Goal: Book appointment/travel/reservation

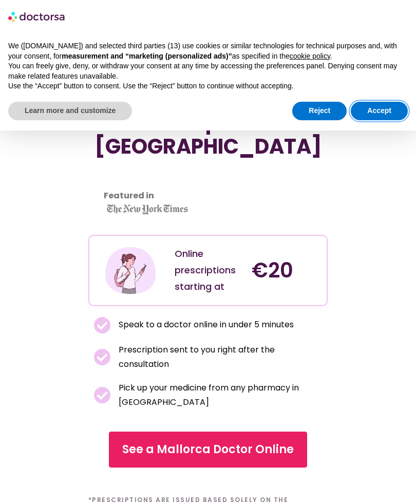
click at [380, 106] on button "Accept" at bounding box center [379, 111] width 57 height 18
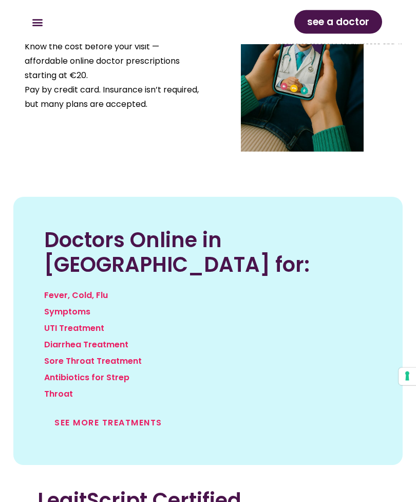
scroll to position [1412, 0]
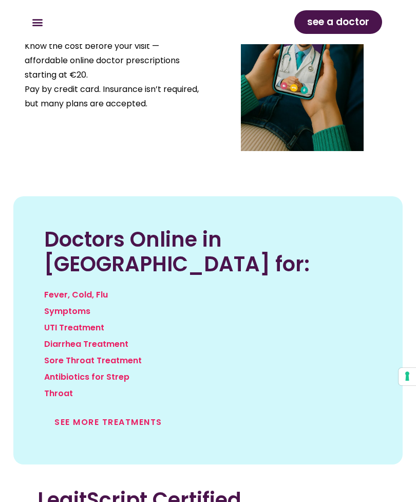
click at [136, 416] on link "See more treatments" at bounding box center [108, 422] width 108 height 12
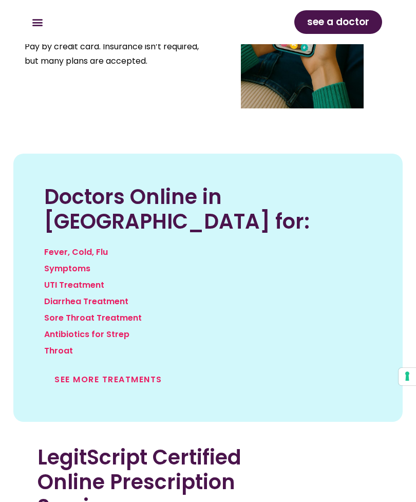
scroll to position [1445, 0]
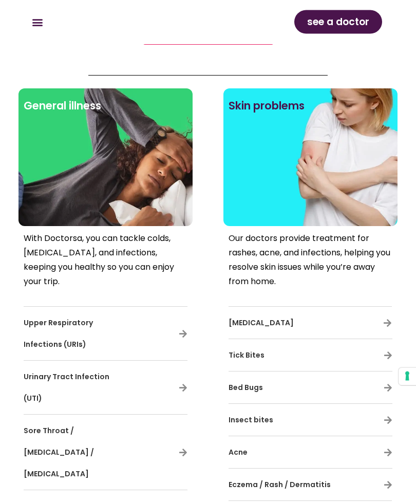
scroll to position [568, 0]
click at [388, 420] on icon at bounding box center [388, 420] width 9 height 9
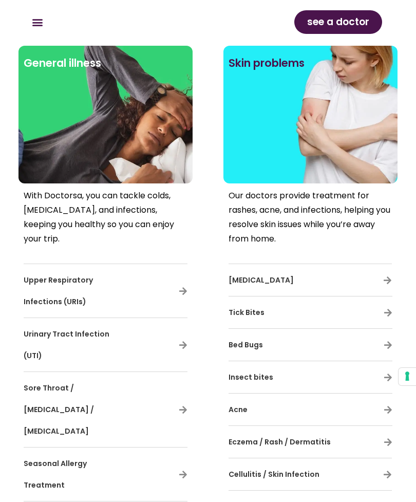
scroll to position [602, 0]
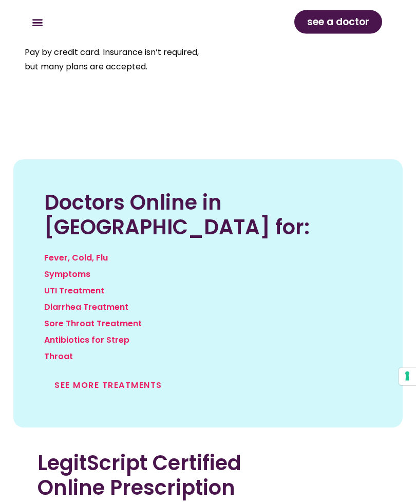
scroll to position [1450, 0]
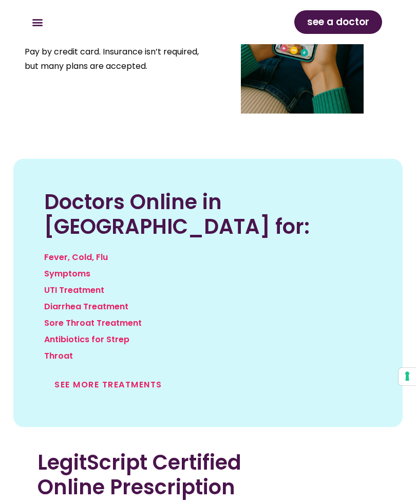
click at [104, 379] on link "See more treatments" at bounding box center [108, 385] width 108 height 12
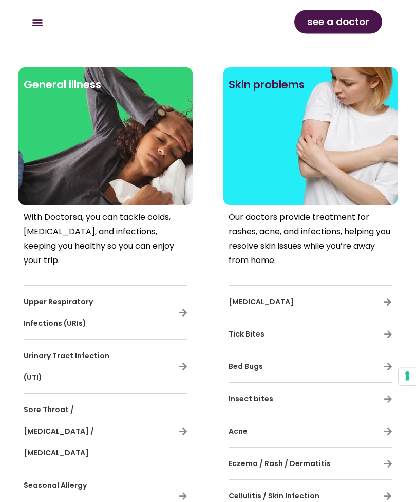
scroll to position [589, 0]
click at [381, 399] on div "Insect bites" at bounding box center [311, 399] width 164 height 22
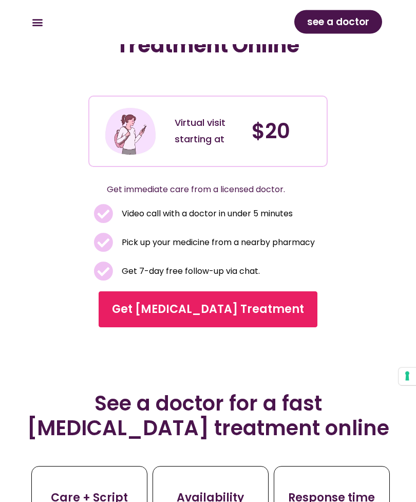
scroll to position [59, 0]
click at [196, 312] on span "Get [MEDICAL_DATA] Treatment" at bounding box center [208, 309] width 192 height 16
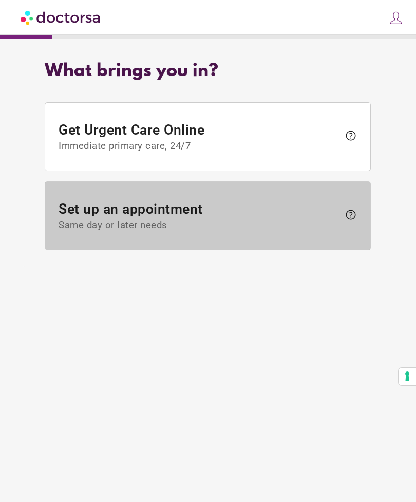
click at [207, 213] on span "Set up an appointment Same day or later needs" at bounding box center [199, 216] width 281 height 30
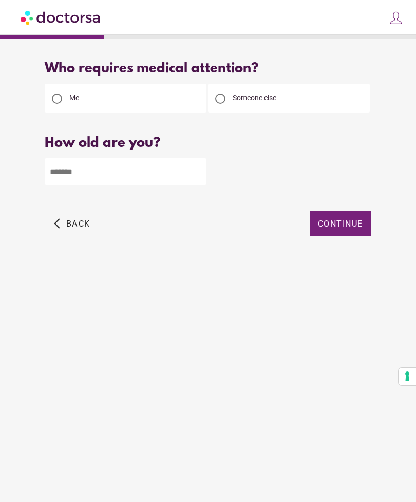
click at [82, 170] on input "number" at bounding box center [126, 171] width 162 height 27
type input "**"
click at [331, 221] on span "Continue" at bounding box center [340, 224] width 45 height 10
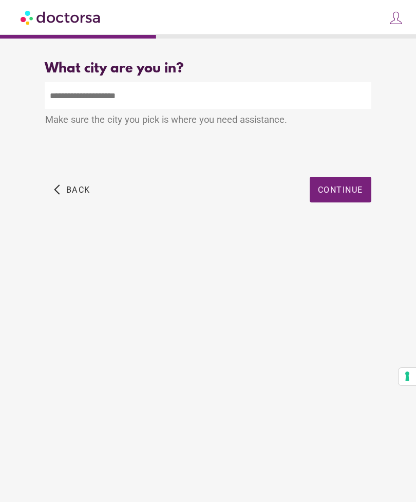
click at [80, 95] on input "text" at bounding box center [208, 95] width 326 height 27
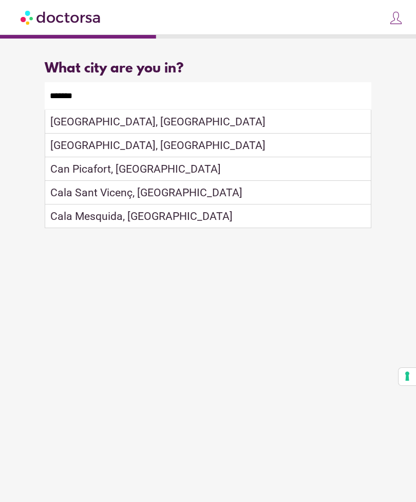
click at [128, 172] on div "Can Picafort, [GEOGRAPHIC_DATA]" at bounding box center [207, 169] width 325 height 24
type input "**********"
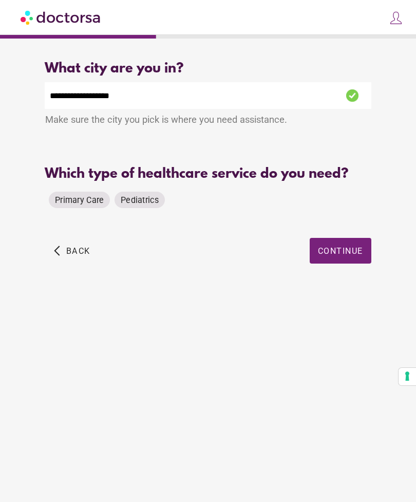
click at [68, 202] on span "Primary Care" at bounding box center [79, 200] width 49 height 10
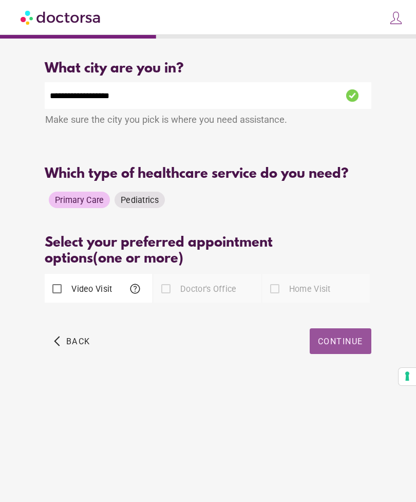
click at [330, 342] on span "Continue" at bounding box center [340, 342] width 45 height 10
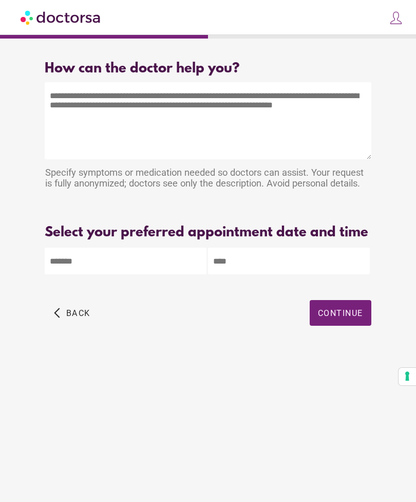
click at [69, 101] on textarea at bounding box center [208, 120] width 326 height 77
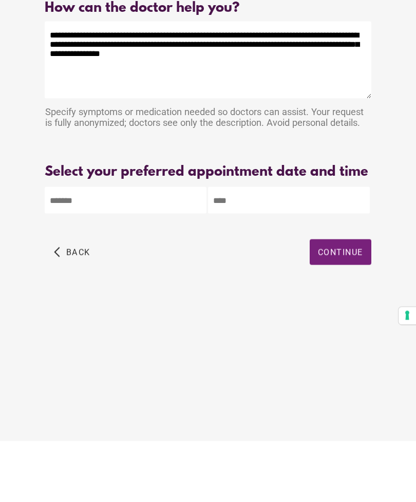
type textarea "**********"
click at [86, 216] on body "**********" at bounding box center [208, 251] width 416 height 502
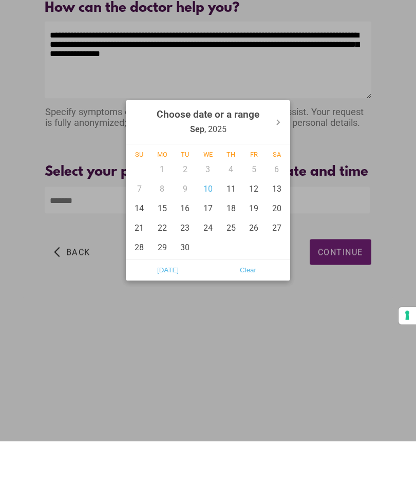
scroll to position [33, 0]
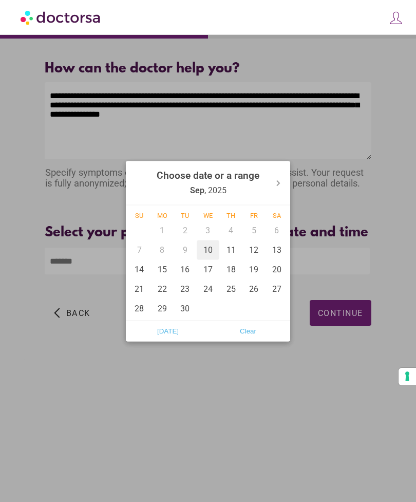
click at [209, 249] on div "10" at bounding box center [208, 250] width 23 height 20
type input "******"
click at [132, 383] on div at bounding box center [208, 251] width 416 height 502
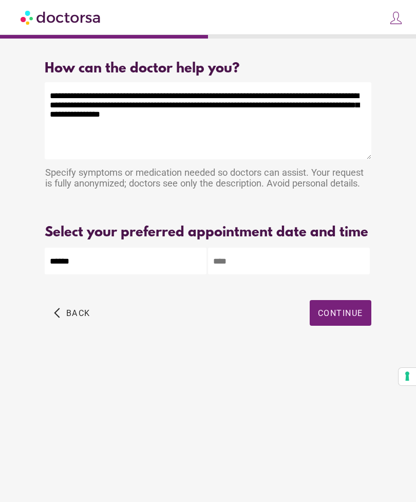
click at [243, 248] on input "text" at bounding box center [289, 261] width 162 height 27
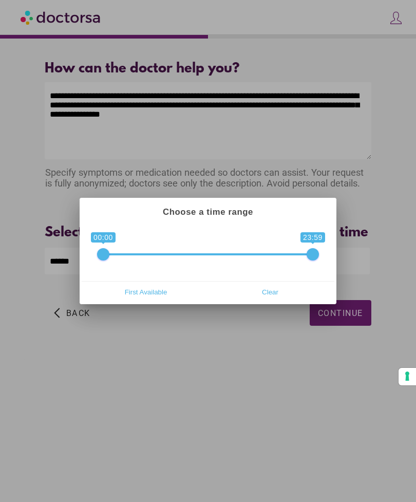
click at [146, 290] on span "First Available" at bounding box center [146, 291] width 118 height 15
type input "**********"
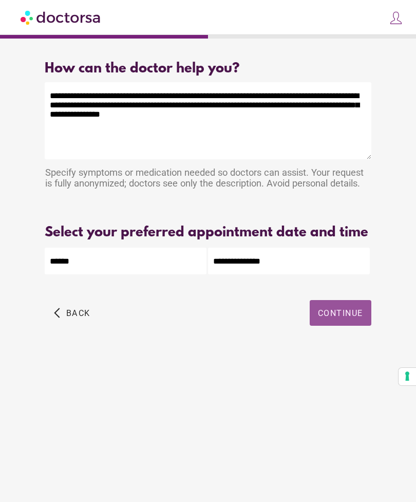
click at [337, 300] on span "button" at bounding box center [341, 313] width 62 height 26
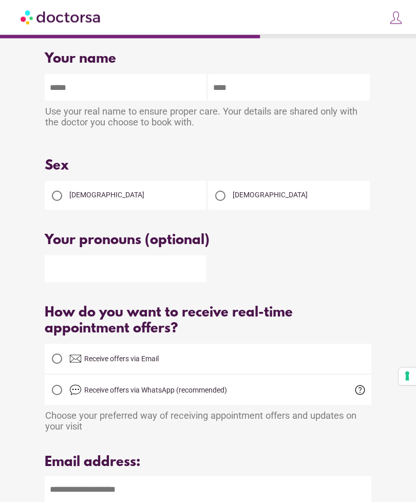
click at [99, 87] on input "text" at bounding box center [126, 88] width 162 height 27
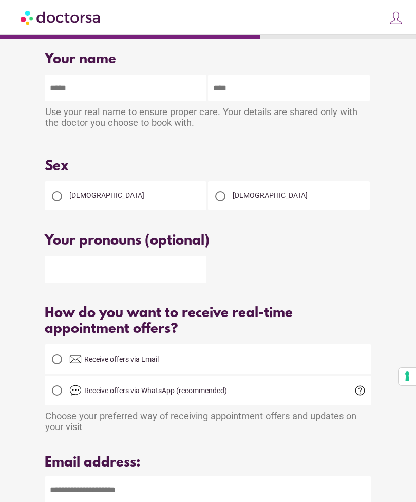
type input "********"
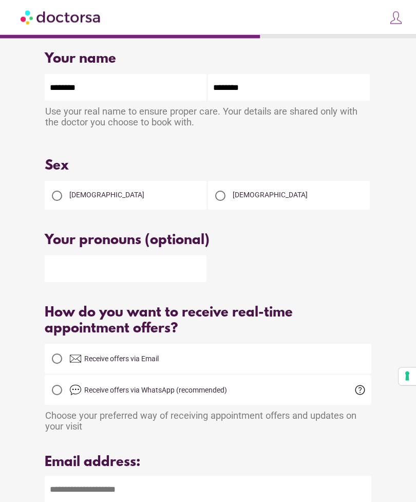
click at [55, 200] on div at bounding box center [57, 196] width 10 height 10
click at [95, 264] on input "text" at bounding box center [126, 268] width 162 height 27
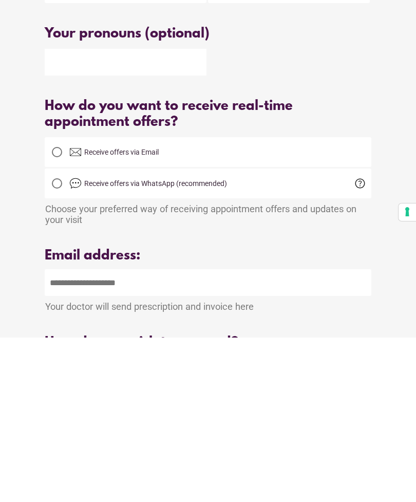
scroll to position [55, 0]
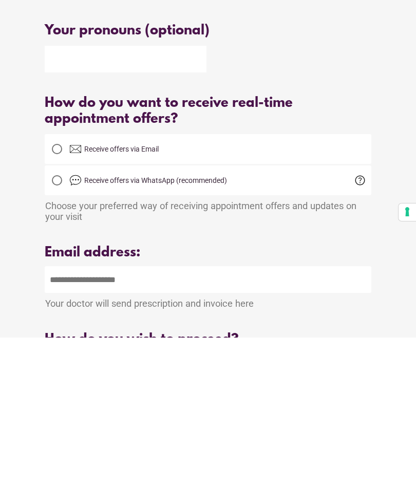
click at [68, 431] on input "email" at bounding box center [208, 444] width 326 height 27
type input "**********"
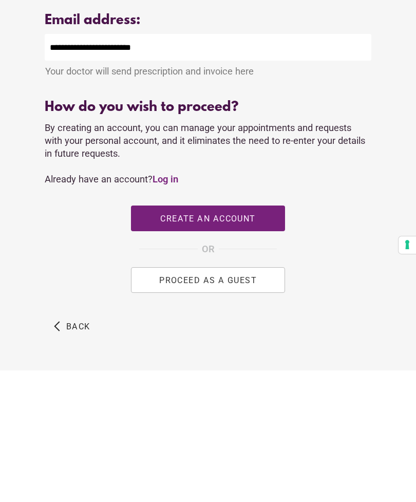
scroll to position [324, 0]
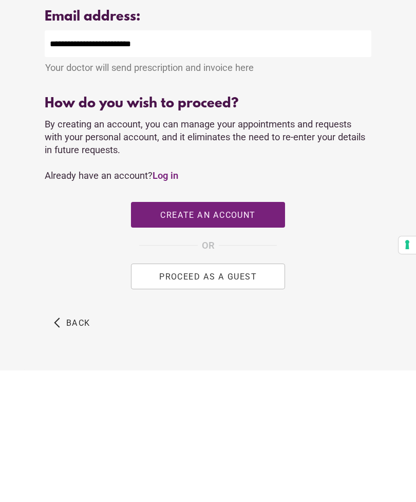
click at [212, 403] on span "PROCEED AS A GUEST" at bounding box center [208, 408] width 98 height 10
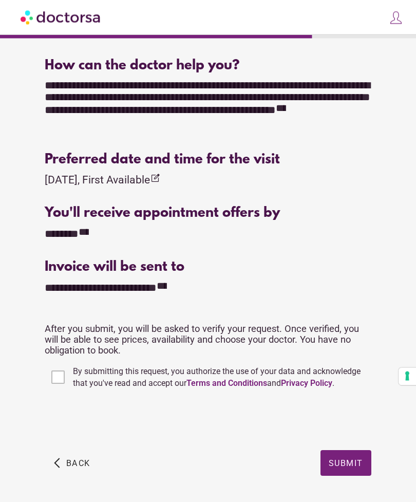
scroll to position [319, 0]
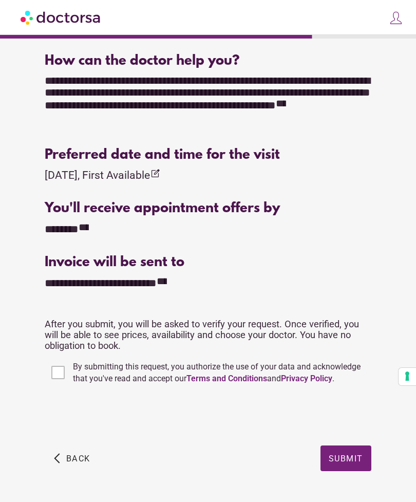
click at [345, 459] on span "Submit" at bounding box center [346, 458] width 34 height 10
